Goal: Information Seeking & Learning: Get advice/opinions

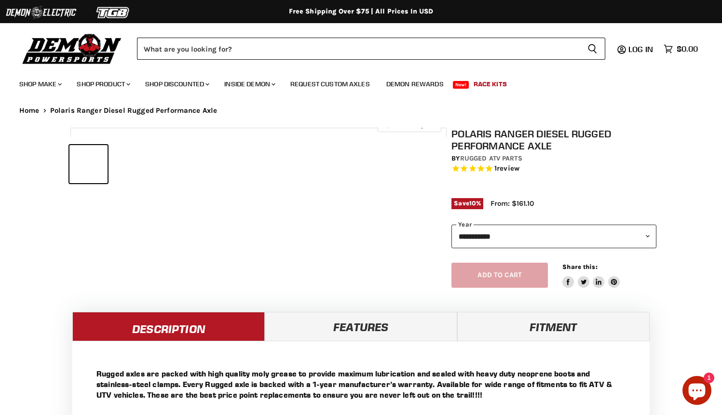
select select "******"
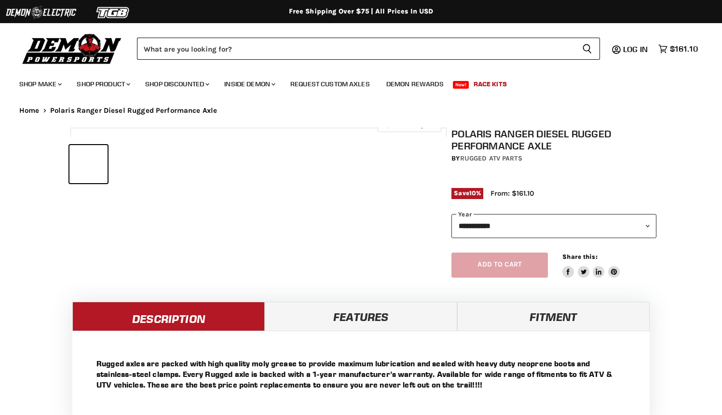
select select "******"
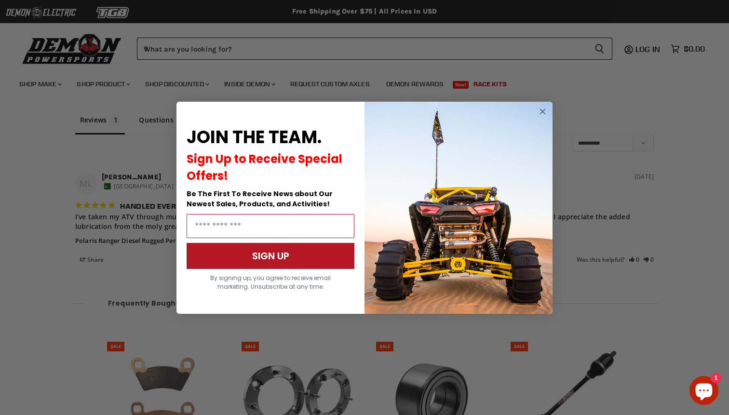
scroll to position [814, 0]
